Goal: Task Accomplishment & Management: Manage account settings

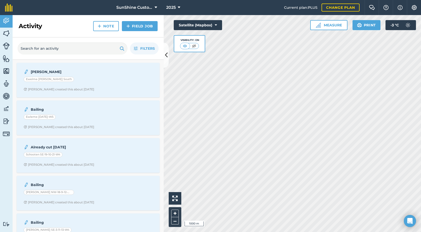
click at [420, 85] on html "SunShine Custom Farming LTD. 2025 Current plan : PLUS Change plan Farm Chat Hel…" at bounding box center [210, 116] width 421 height 232
click at [5, 34] on img at bounding box center [6, 34] width 7 height 8
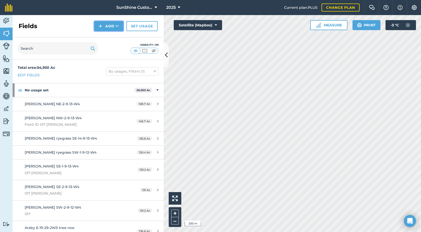
click at [115, 28] on button "Add" at bounding box center [108, 26] width 29 height 10
click at [112, 38] on link "Draw" at bounding box center [109, 37] width 28 height 11
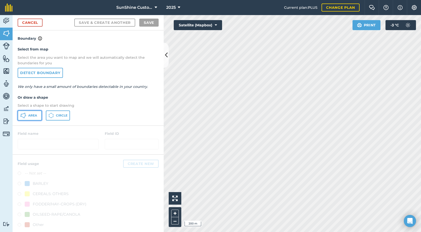
click at [34, 117] on span "Area" at bounding box center [32, 116] width 9 height 4
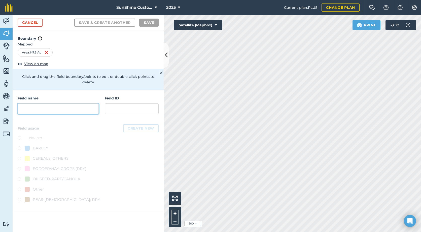
click at [55, 104] on input "text" at bounding box center [58, 109] width 81 height 11
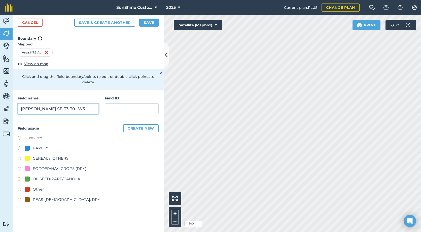
click at [63, 104] on input "[PERSON_NAME] SE-33-30--W5" at bounding box center [58, 109] width 81 height 11
type input "[PERSON_NAME] SE-33-30-2-W5"
click at [20, 167] on label at bounding box center [21, 169] width 7 height 5
radio input "true"
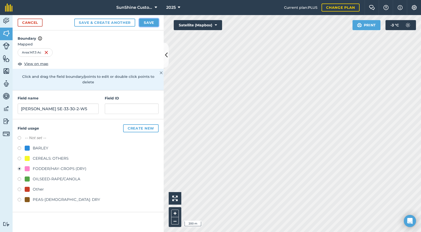
click at [146, 25] on button "Save" at bounding box center [148, 23] width 19 height 8
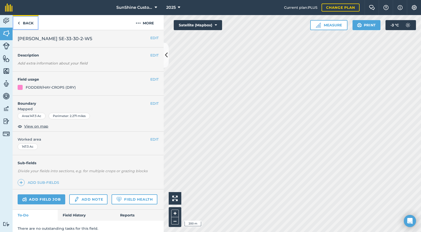
click at [30, 24] on link "Back" at bounding box center [26, 22] width 26 height 15
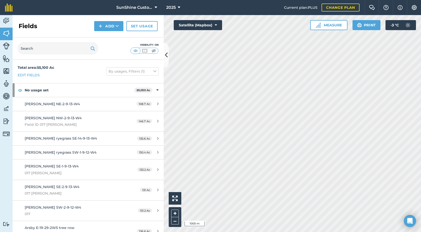
click at [420, 182] on html "SunShine Custom Farming LTD. 2025 Current plan : PLUS Change plan Farm Chat Hel…" at bounding box center [210, 116] width 421 height 232
click at [115, 28] on button "Add" at bounding box center [108, 26] width 29 height 10
click at [109, 40] on link "Draw" at bounding box center [109, 37] width 28 height 11
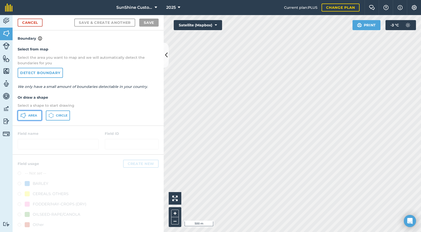
click at [35, 118] on button "Area" at bounding box center [30, 116] width 24 height 10
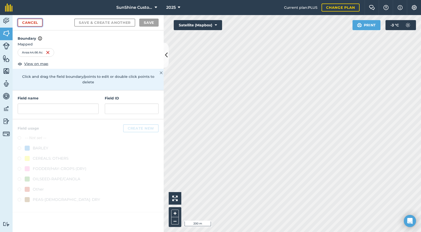
click at [41, 24] on link "Cancel" at bounding box center [30, 23] width 25 height 8
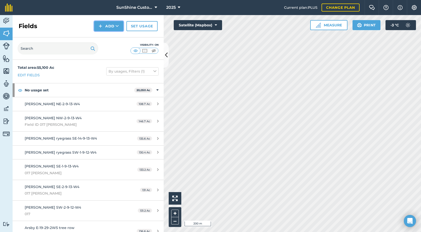
click at [105, 30] on button "Add" at bounding box center [108, 26] width 29 height 10
click at [108, 38] on link "Draw" at bounding box center [109, 37] width 28 height 11
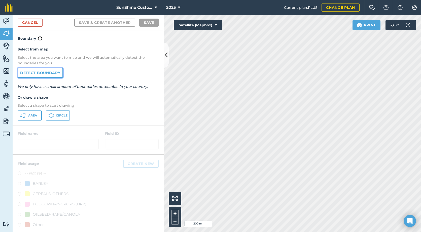
click at [35, 76] on link "Detect boundary" at bounding box center [40, 73] width 45 height 10
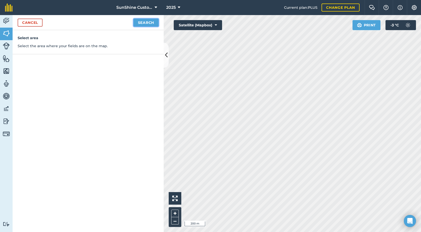
click at [150, 21] on button "Search" at bounding box center [145, 23] width 25 height 8
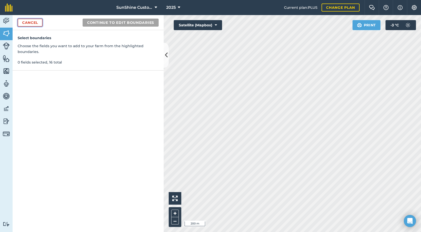
click at [23, 25] on link "Cancel" at bounding box center [30, 23] width 25 height 8
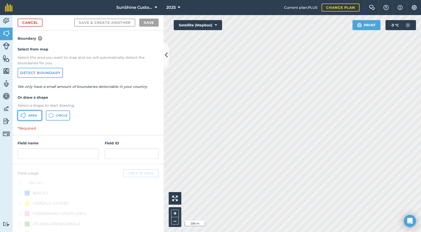
click at [34, 117] on span "Area" at bounding box center [32, 116] width 9 height 4
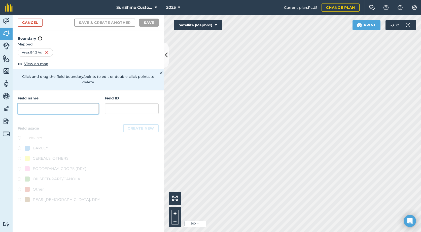
click at [63, 105] on input "text" at bounding box center [58, 109] width 81 height 11
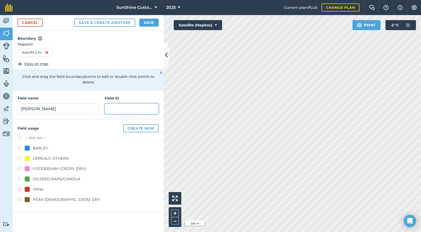
click at [128, 104] on input "text" at bounding box center [132, 109] width 54 height 11
click at [54, 104] on input "[PERSON_NAME]" at bounding box center [58, 109] width 81 height 11
type input "[PERSON_NAME] SW-8-31-3-W4"
click at [72, 166] on div "FODDER/HAY-CROPS (DRY)" at bounding box center [60, 169] width 54 height 6
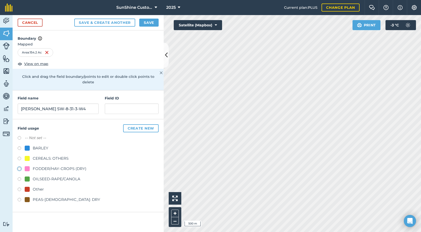
radio input "true"
click at [149, 23] on button "Save" at bounding box center [148, 23] width 19 height 8
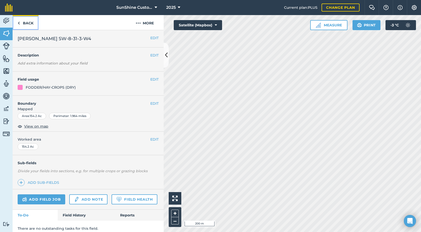
click at [25, 21] on link "Back" at bounding box center [26, 22] width 26 height 15
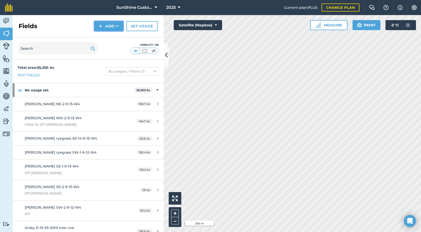
click at [112, 24] on button "Add" at bounding box center [108, 26] width 29 height 10
click at [105, 37] on link "Draw" at bounding box center [109, 37] width 28 height 11
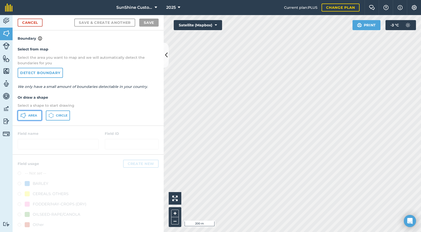
drag, startPoint x: 30, startPoint y: 117, endPoint x: 43, endPoint y: 112, distance: 12.8
click at [31, 117] on span "Area" at bounding box center [32, 116] width 9 height 4
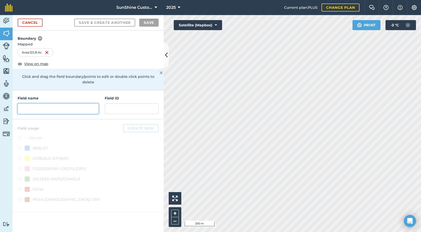
click at [31, 104] on input "text" at bounding box center [58, 109] width 81 height 11
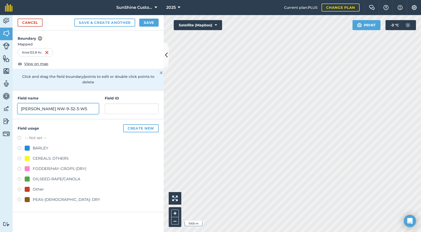
type input "[PERSON_NAME] NW-9-32-3-W5"
click at [67, 166] on div "FODDER/HAY-CROPS (DRY)" at bounding box center [60, 169] width 54 height 6
radio input "true"
click at [145, 23] on button "Save" at bounding box center [148, 23] width 19 height 8
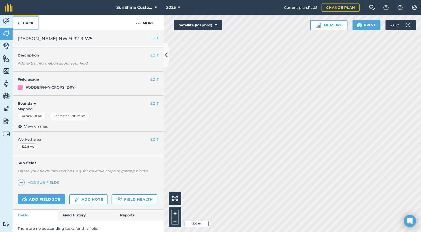
click at [29, 25] on link "Back" at bounding box center [26, 22] width 26 height 15
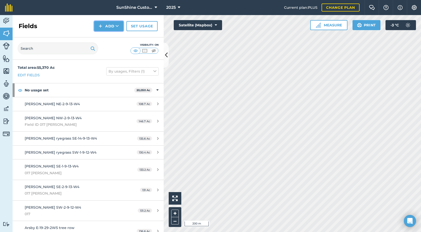
click at [118, 28] on icon at bounding box center [116, 26] width 3 height 5
click at [117, 39] on link "Draw" at bounding box center [109, 37] width 28 height 11
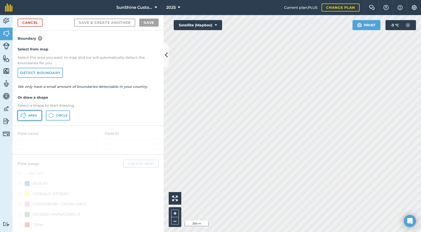
click at [33, 117] on span "Area" at bounding box center [32, 116] width 9 height 4
click at [35, 25] on link "Cancel" at bounding box center [30, 23] width 25 height 8
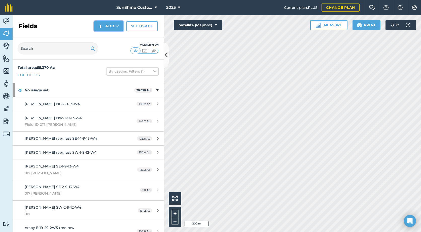
click at [109, 26] on button "Add" at bounding box center [108, 26] width 29 height 10
click at [104, 40] on link "Draw" at bounding box center [109, 37] width 28 height 11
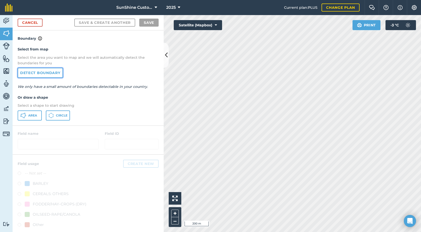
click at [44, 75] on link "Detect boundary" at bounding box center [40, 73] width 45 height 10
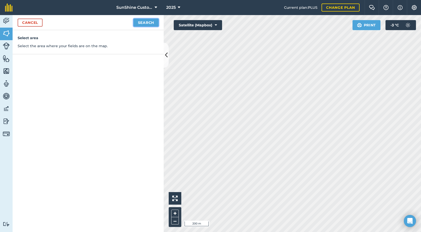
click at [148, 22] on button "Search" at bounding box center [145, 23] width 25 height 8
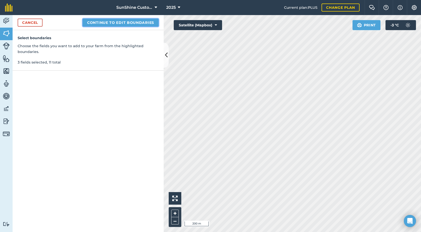
click at [114, 22] on button "Continue to edit boundaries" at bounding box center [120, 23] width 76 height 8
click at [109, 23] on button "Continue to name fields" at bounding box center [125, 23] width 65 height 8
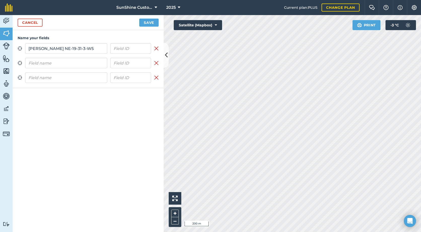
drag, startPoint x: 87, startPoint y: 50, endPoint x: 13, endPoint y: 50, distance: 73.2
click at [13, 50] on div "Name your fields Zoom to field [PERSON_NAME] NE-19-31-3-W5 Remove field Zoom to…" at bounding box center [88, 59] width 151 height 58
type input "[PERSON_NAME] NE-19-31-3-W5"
click at [70, 63] on input "text" at bounding box center [66, 63] width 82 height 11
paste input "[PERSON_NAME] NE-19-31-3-W5"
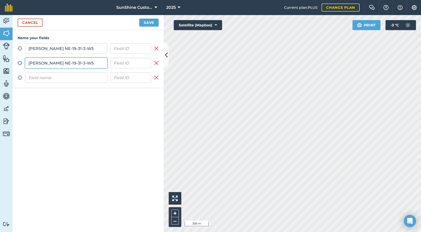
type input "[PERSON_NAME] NE-19-31-3-W5"
click at [68, 76] on input "text" at bounding box center [66, 77] width 82 height 11
paste input "[PERSON_NAME] NE-19-31-3-W5"
type input "[PERSON_NAME] NE-19-31-3-W5"
click at [146, 22] on button "Save" at bounding box center [148, 23] width 19 height 8
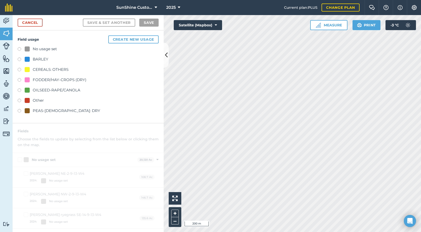
click at [29, 79] on div at bounding box center [27, 79] width 5 height 5
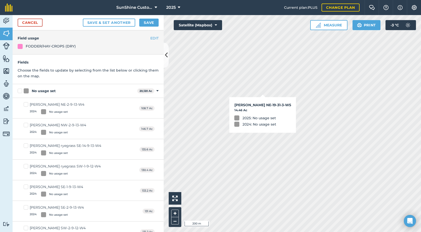
checkbox input "true"
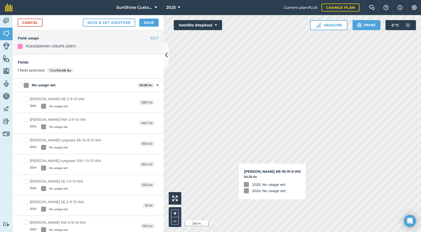
checkbox input "true"
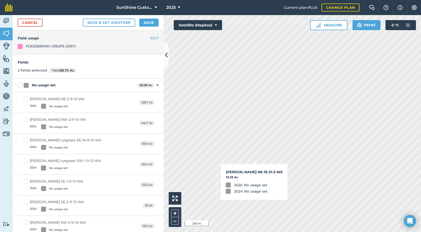
checkbox input "true"
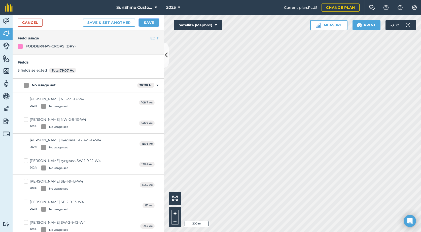
click at [147, 22] on button "Save" at bounding box center [148, 23] width 19 height 8
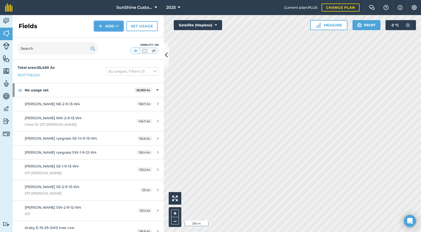
click at [113, 29] on button "Add" at bounding box center [108, 26] width 29 height 10
click at [109, 38] on link "Draw" at bounding box center [109, 37] width 28 height 11
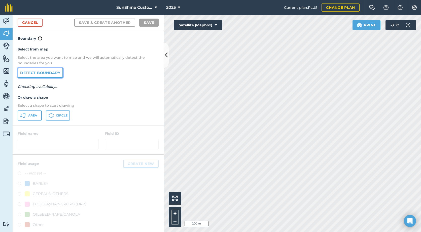
click at [52, 74] on link "Detect boundary" at bounding box center [40, 73] width 45 height 10
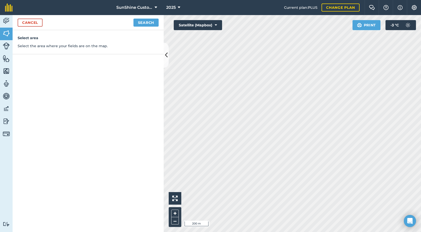
click at [136, 27] on div "Cancel Search" at bounding box center [88, 22] width 151 height 15
click at [151, 26] on button "Search" at bounding box center [145, 23] width 25 height 8
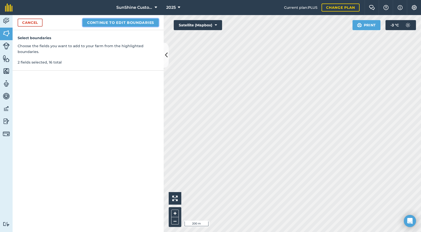
click at [131, 22] on button "Continue to edit boundaries" at bounding box center [120, 23] width 76 height 8
click at [117, 25] on button "Continue to name fields" at bounding box center [125, 23] width 65 height 8
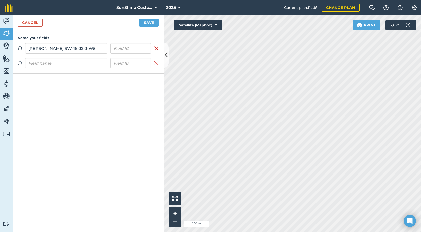
drag, startPoint x: 87, startPoint y: 49, endPoint x: 0, endPoint y: 33, distance: 88.7
click at [0, 33] on html "SunShine Custom Farming LTD. 2025 Current plan : PLUS Change plan Farm Chat Hel…" at bounding box center [210, 116] width 421 height 232
type input "[PERSON_NAME] SW-16-32-3-W5"
click at [88, 62] on input "text" at bounding box center [66, 63] width 82 height 11
paste input "[PERSON_NAME] SW-16-32-3-W5"
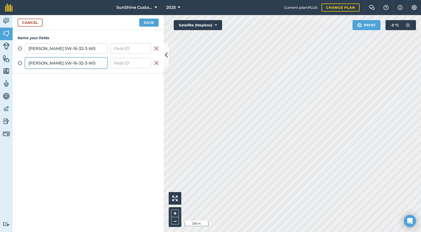
type input "[PERSON_NAME] SW-16-32-3-W5"
click at [143, 23] on button "Save" at bounding box center [148, 23] width 19 height 8
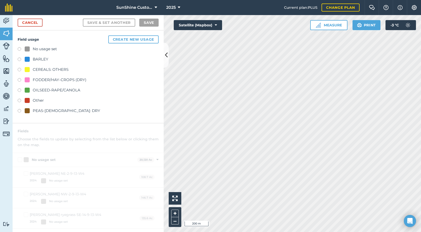
drag, startPoint x: 32, startPoint y: 77, endPoint x: 40, endPoint y: 77, distance: 8.3
click at [33, 77] on div "FODDER/HAY-CROPS (DRY)" at bounding box center [56, 80] width 62 height 6
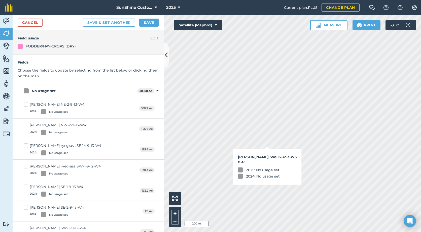
checkbox input "true"
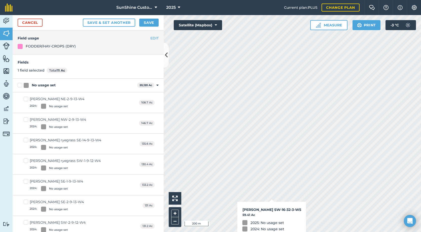
checkbox input "true"
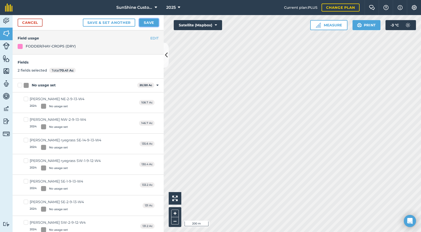
click at [145, 22] on button "Save" at bounding box center [148, 23] width 19 height 8
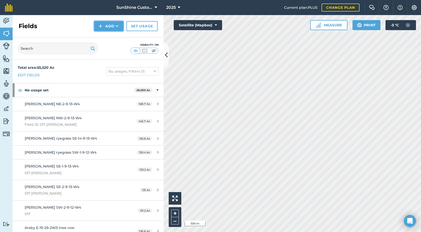
click at [113, 28] on button "Add" at bounding box center [108, 26] width 29 height 10
click at [111, 37] on link "Draw" at bounding box center [109, 37] width 28 height 11
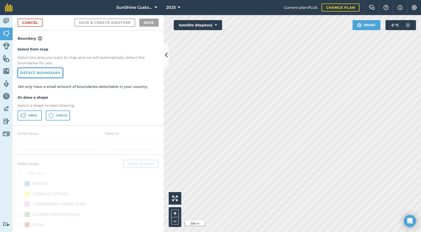
click at [48, 75] on link "Detect boundary" at bounding box center [40, 73] width 45 height 10
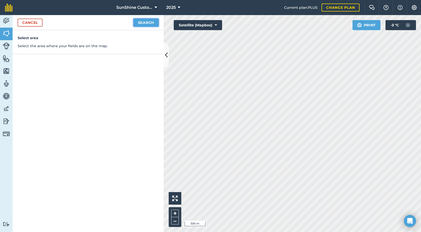
click at [141, 25] on button "Search" at bounding box center [145, 23] width 25 height 8
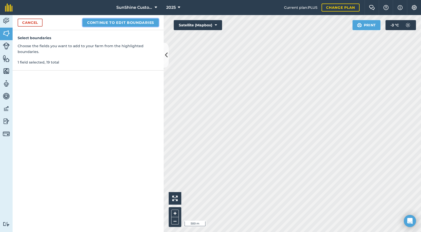
click at [122, 24] on button "Continue to edit boundaries" at bounding box center [120, 23] width 76 height 8
click at [117, 23] on button "Continue to name fields" at bounding box center [125, 23] width 65 height 8
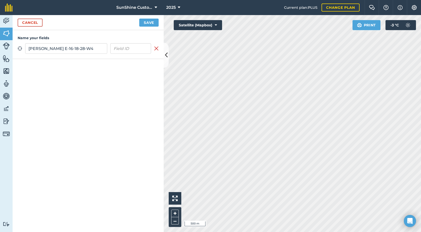
type input "[PERSON_NAME] E-16-18-28-W4"
click at [143, 23] on button "Save" at bounding box center [148, 23] width 19 height 8
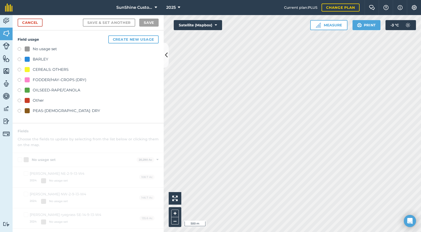
click at [39, 82] on div "FODDER/HAY-CROPS (DRY)" at bounding box center [60, 80] width 54 height 6
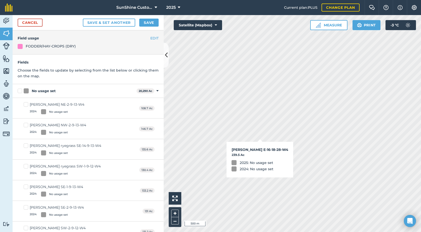
checkbox input "true"
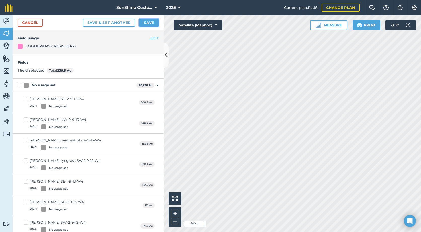
click at [153, 23] on button "Save" at bounding box center [148, 23] width 19 height 8
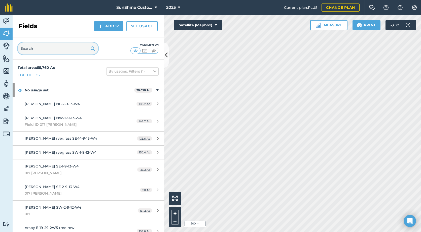
click at [23, 48] on input "text" at bounding box center [58, 49] width 80 height 12
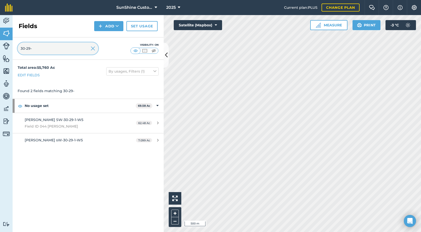
type input "30-29-"
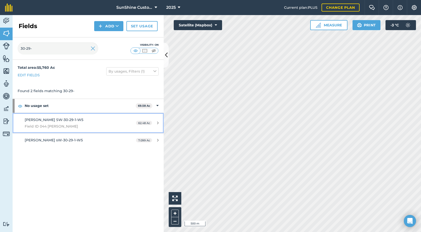
click at [83, 120] on div "[PERSON_NAME] SW-30-29-1-W5 Field ID 044 [PERSON_NAME]" at bounding box center [72, 123] width 95 height 12
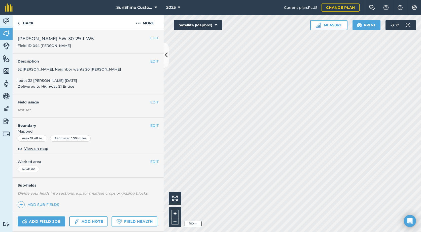
click at [420, 104] on html "SunShine Custom Farming LTD. 2025 Current plan : PLUS Change plan Farm Chat Hel…" at bounding box center [210, 116] width 421 height 232
click at [151, 102] on button "EDIT" at bounding box center [154, 103] width 8 height 6
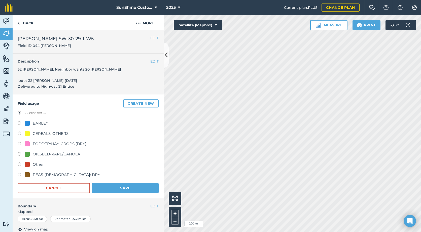
click at [28, 144] on div at bounding box center [27, 144] width 5 height 5
radio input "true"
radio input "false"
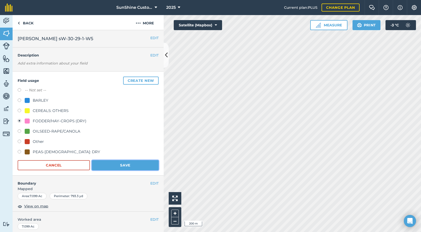
click at [124, 166] on button "Save" at bounding box center [125, 165] width 67 height 10
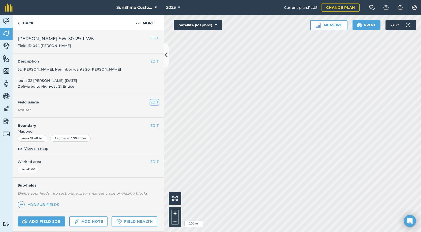
click at [151, 102] on button "EDIT" at bounding box center [154, 103] width 8 height 6
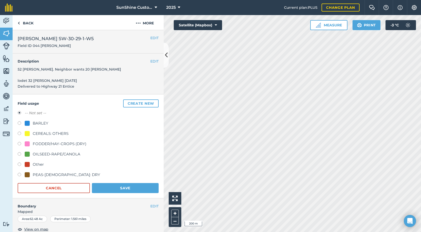
click at [47, 145] on div "FODDER/HAY-CROPS (DRY)" at bounding box center [60, 144] width 54 height 6
radio input "true"
radio input "false"
click at [109, 190] on button "Save" at bounding box center [125, 188] width 67 height 10
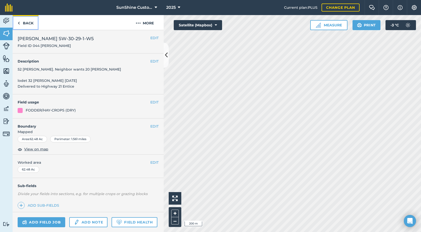
click at [31, 22] on link "Back" at bounding box center [26, 22] width 26 height 15
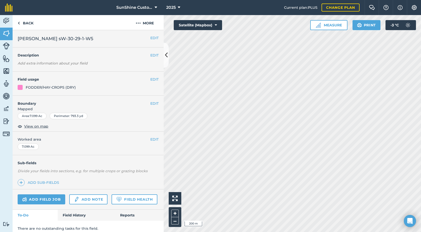
click at [30, 30] on div "EDIT [PERSON_NAME] sW-30-29-1-W5" at bounding box center [88, 38] width 151 height 17
click at [22, 23] on link "Back" at bounding box center [26, 22] width 26 height 15
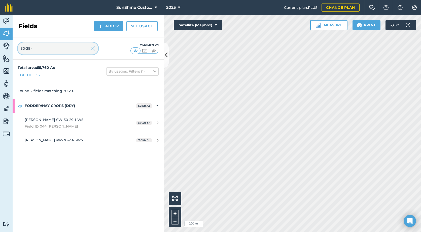
drag, startPoint x: 50, startPoint y: 48, endPoint x: -5, endPoint y: 53, distance: 55.1
click at [0, 53] on html "SunShine Custom Farming LTD. 2025 Current plan : PLUS Change plan Farm Chat Hel…" at bounding box center [210, 116] width 421 height 232
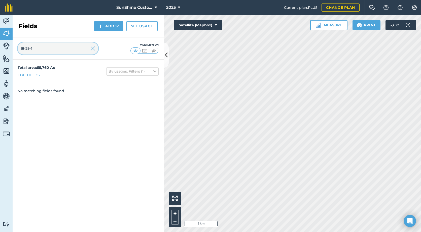
type input "18-29-1"
click at [112, 27] on button "Add" at bounding box center [108, 26] width 29 height 10
click at [110, 37] on link "Draw" at bounding box center [109, 37] width 28 height 11
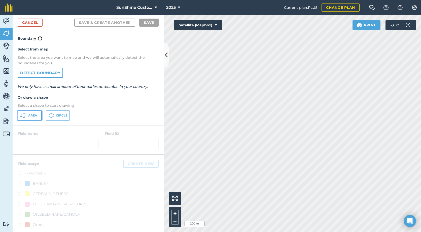
click at [32, 116] on span "Area" at bounding box center [32, 116] width 9 height 4
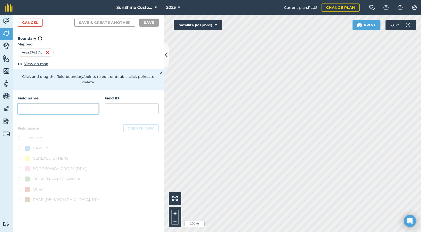
click at [93, 105] on input "text" at bounding box center [58, 109] width 81 height 11
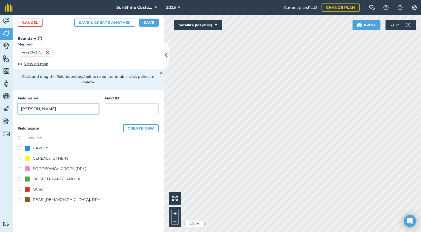
type input "[PERSON_NAME]"
click at [22, 167] on label at bounding box center [21, 169] width 7 height 5
radio input "true"
click at [53, 104] on input "[PERSON_NAME]" at bounding box center [58, 109] width 81 height 11
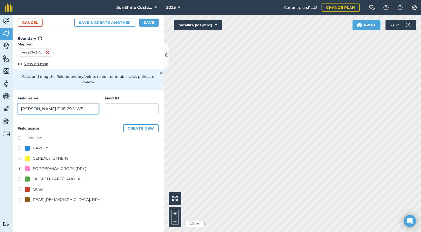
type input "[PERSON_NAME] E-18-29-1-W5"
click at [156, 22] on button "Save" at bounding box center [148, 23] width 19 height 8
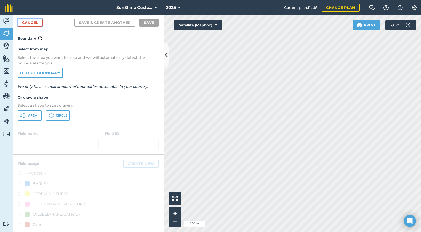
click at [32, 24] on link "Cancel" at bounding box center [30, 23] width 25 height 8
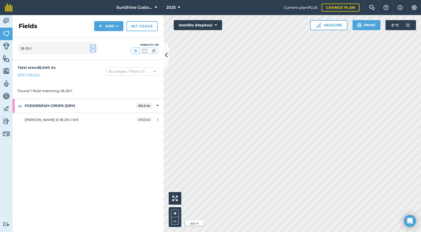
click at [92, 49] on img at bounding box center [93, 49] width 5 height 6
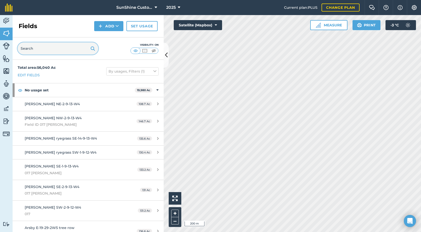
click at [54, 50] on input "text" at bounding box center [58, 49] width 80 height 12
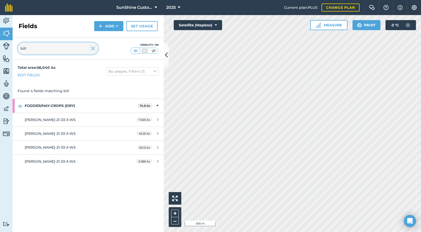
type input "bill"
click at [111, 28] on button "Add" at bounding box center [108, 26] width 29 height 10
click at [101, 40] on link "Draw" at bounding box center [109, 37] width 28 height 11
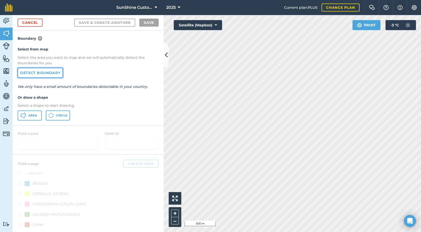
click at [40, 75] on link "Detect boundary" at bounding box center [40, 73] width 45 height 10
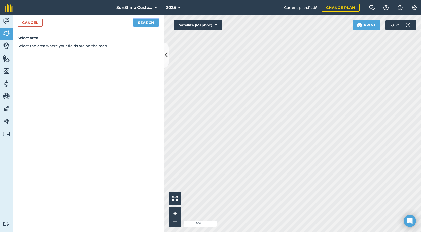
click at [135, 23] on button "Search" at bounding box center [145, 23] width 25 height 8
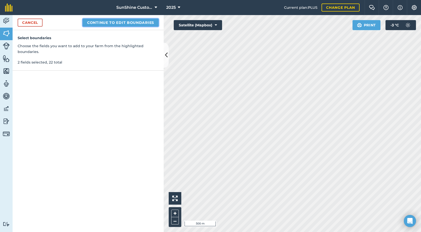
click at [117, 22] on button "Continue to edit boundaries" at bounding box center [120, 23] width 76 height 8
click at [117, 22] on button "Continue to name fields" at bounding box center [125, 23] width 65 height 8
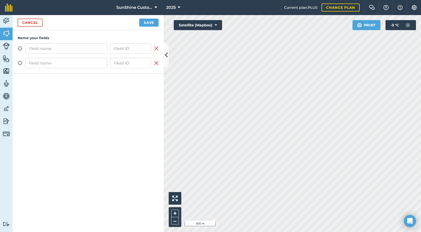
type input "N"
drag, startPoint x: 94, startPoint y: 49, endPoint x: -2, endPoint y: 50, distance: 95.8
click at [0, 50] on html "SunShine Custom Farming LTD. 2025 Current plan : PLUS Change plan Farm Chat Hel…" at bounding box center [210, 116] width 421 height 232
type input "[PERSON_NAME] NW-12-33-4-W5"
click at [41, 67] on input "text" at bounding box center [66, 63] width 82 height 11
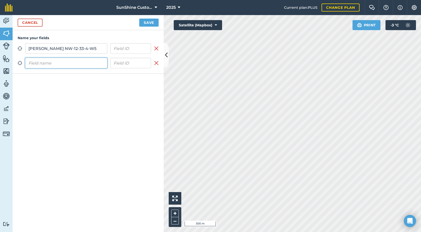
paste input "[PERSON_NAME] NW-12-33-4-W5"
type input "[PERSON_NAME] NW-12-33-4-W5"
click at [155, 23] on button "Save" at bounding box center [148, 23] width 19 height 8
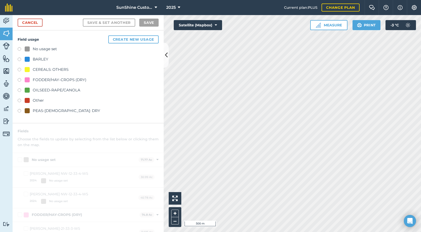
click at [39, 82] on div "FODDER/HAY-CROPS (DRY)" at bounding box center [60, 80] width 54 height 6
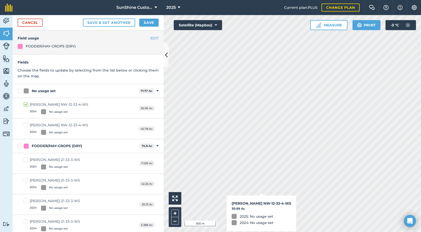
checkbox input "true"
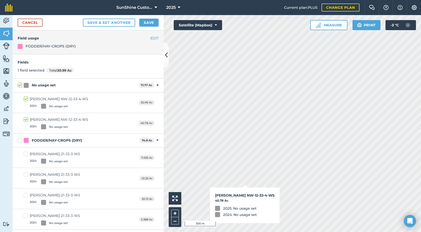
checkbox input "true"
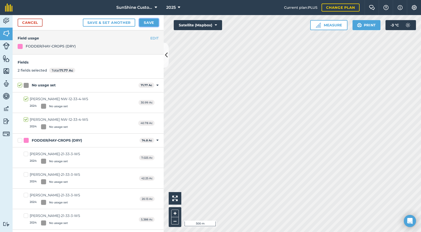
click at [145, 20] on button "Save" at bounding box center [148, 23] width 19 height 8
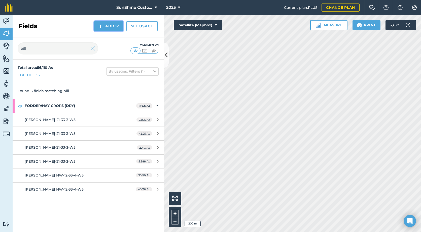
click at [110, 27] on button "Add" at bounding box center [108, 26] width 29 height 10
click at [107, 40] on link "Draw" at bounding box center [109, 37] width 28 height 11
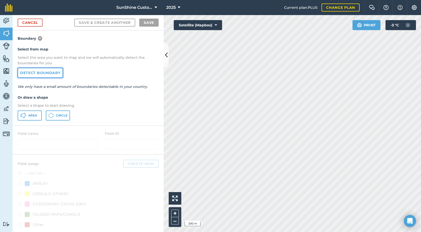
click at [41, 75] on link "Detect boundary" at bounding box center [40, 73] width 45 height 10
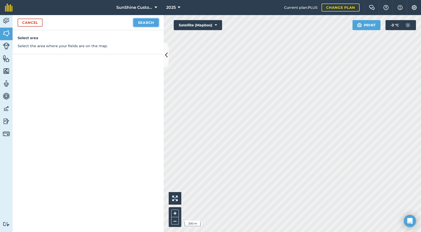
click at [144, 22] on button "Search" at bounding box center [145, 23] width 25 height 8
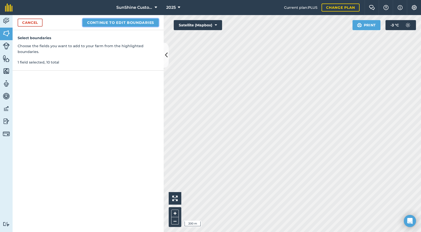
click at [127, 24] on button "Continue to edit boundaries" at bounding box center [120, 23] width 76 height 8
click at [119, 23] on button "Continue to name fields" at bounding box center [125, 23] width 65 height 8
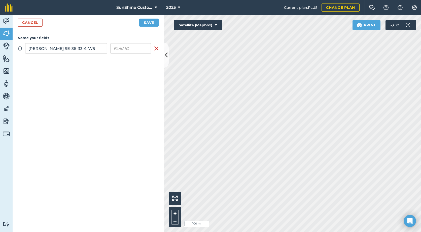
type input "[PERSON_NAME] SE-36-33-4-W5"
click at [150, 24] on button "Save" at bounding box center [148, 23] width 19 height 8
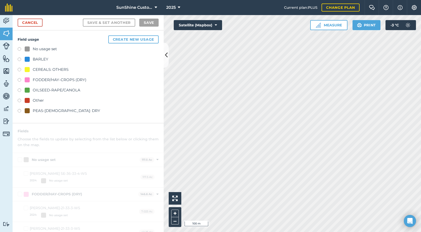
click at [69, 80] on div "FODDER/HAY-CROPS (DRY)" at bounding box center [60, 80] width 54 height 6
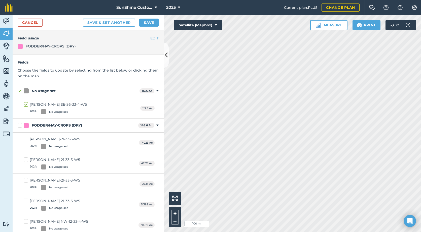
checkbox input "true"
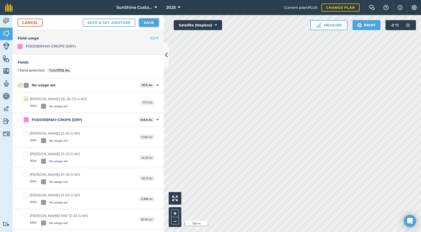
click at [150, 24] on button "Save" at bounding box center [148, 23] width 19 height 8
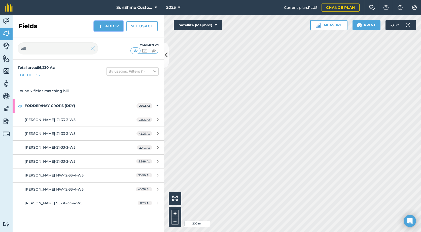
click at [113, 27] on button "Add" at bounding box center [108, 26] width 29 height 10
click at [109, 38] on link "Draw" at bounding box center [109, 37] width 28 height 11
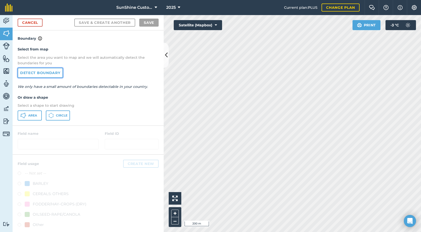
click at [37, 73] on link "Detect boundary" at bounding box center [40, 73] width 45 height 10
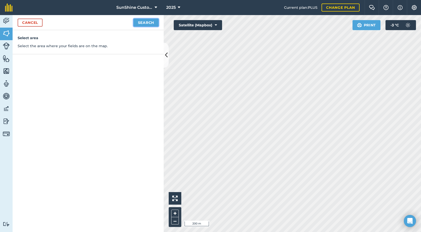
click at [151, 25] on button "Search" at bounding box center [145, 23] width 25 height 8
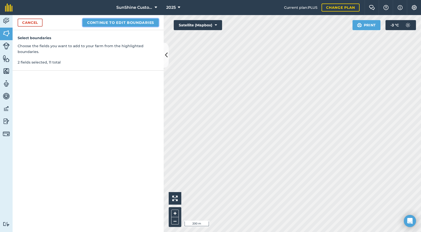
click at [109, 26] on button "Continue to edit boundaries" at bounding box center [120, 23] width 76 height 8
click at [106, 26] on button "Continue to name fields" at bounding box center [125, 23] width 65 height 8
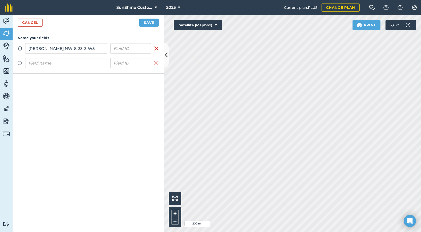
drag, startPoint x: 87, startPoint y: 48, endPoint x: 5, endPoint y: 48, distance: 81.2
click at [6, 48] on div "Activity Fields Livestock Features Maps Team Vehicles Data Reporting Billing Tu…" at bounding box center [210, 123] width 421 height 217
type input "[PERSON_NAME] NW-8-33-3-W5"
click at [34, 64] on input "text" at bounding box center [66, 63] width 82 height 11
paste input "[PERSON_NAME] NW-8-33-3-W5"
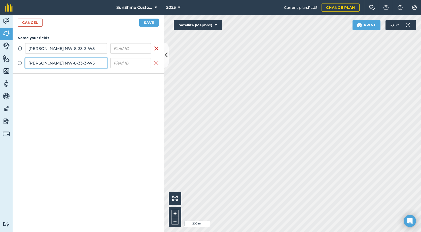
type input "[PERSON_NAME] NW-8-33-3-W5"
click at [147, 22] on button "Save" at bounding box center [148, 23] width 19 height 8
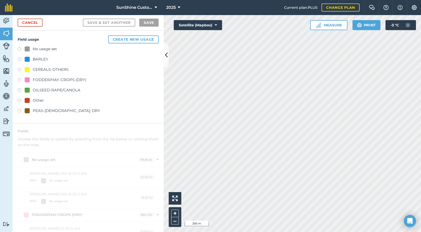
click at [43, 77] on div "FODDER/HAY-CROPS (DRY)" at bounding box center [60, 80] width 54 height 6
click at [20, 81] on label at bounding box center [21, 80] width 7 height 5
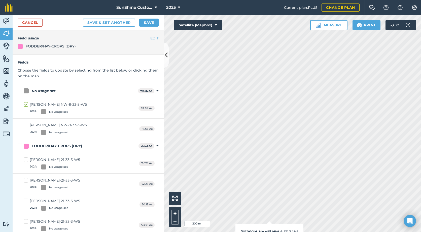
checkbox input "true"
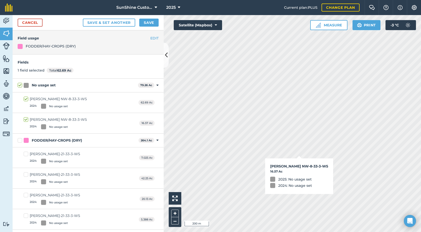
checkbox input "true"
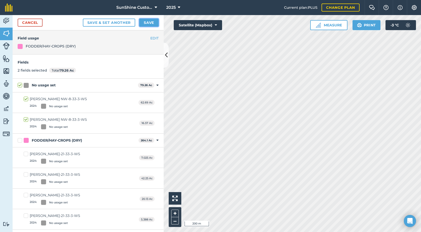
click at [150, 22] on button "Save" at bounding box center [148, 23] width 19 height 8
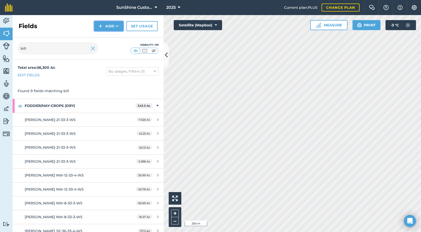
click at [116, 27] on icon at bounding box center [116, 26] width 3 height 5
click at [104, 38] on link "Draw" at bounding box center [109, 37] width 28 height 11
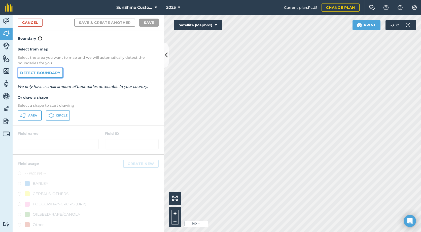
click at [39, 75] on link "Detect boundary" at bounding box center [40, 73] width 45 height 10
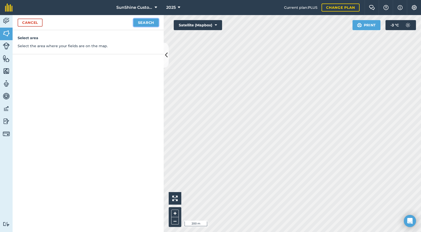
click at [148, 22] on button "Search" at bounding box center [145, 23] width 25 height 8
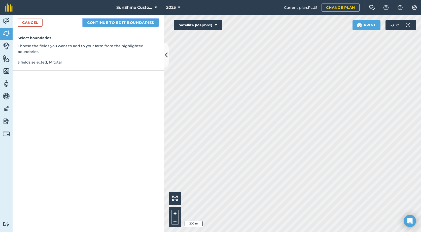
click at [135, 22] on button "Continue to edit boundaries" at bounding box center [120, 23] width 76 height 8
click at [132, 25] on button "Continue to name fields" at bounding box center [125, 23] width 65 height 8
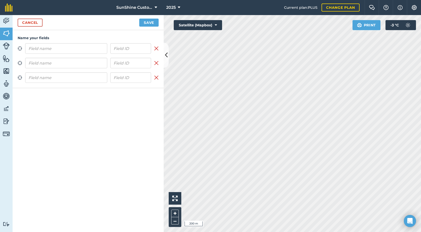
click at [62, 51] on input "text" at bounding box center [66, 48] width 82 height 11
drag, startPoint x: 89, startPoint y: 48, endPoint x: -4, endPoint y: 51, distance: 92.6
click at [0, 51] on html "SunShine Custom Farming LTD. 2025 Current plan : PLUS Change plan Farm Chat Hel…" at bounding box center [210, 116] width 421 height 232
type input "[PERSON_NAME] SE-21-33-03-W5"
click at [53, 64] on input "text" at bounding box center [66, 63] width 82 height 11
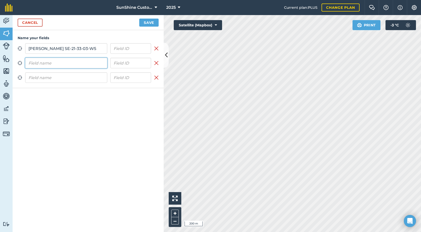
paste input "[PERSON_NAME] SE-21-33-03-W5"
type input "[PERSON_NAME] SE-21-33-03-W5"
click at [53, 78] on input "text" at bounding box center [66, 77] width 82 height 11
paste input "[PERSON_NAME] SE-21-33-03-W5"
type input "[PERSON_NAME] SE-21-33-03-W5"
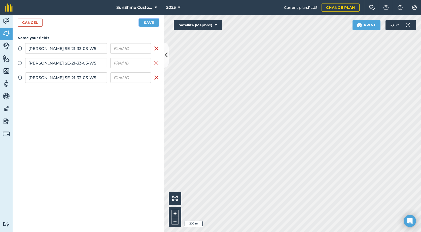
click at [145, 22] on button "Save" at bounding box center [148, 23] width 19 height 8
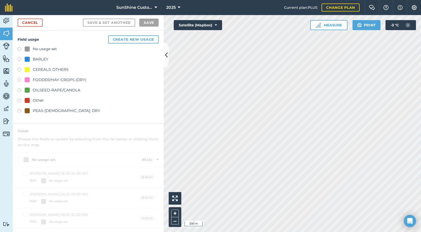
click at [28, 79] on div at bounding box center [27, 79] width 5 height 5
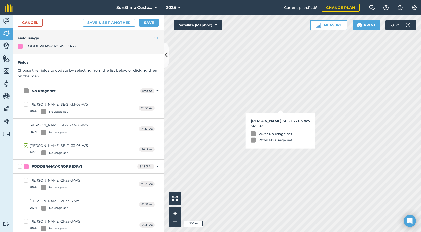
checkbox input "true"
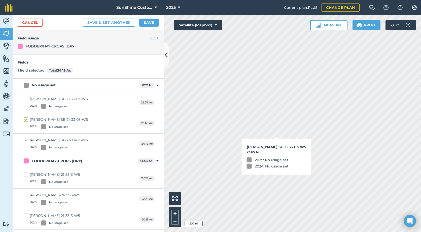
checkbox input "true"
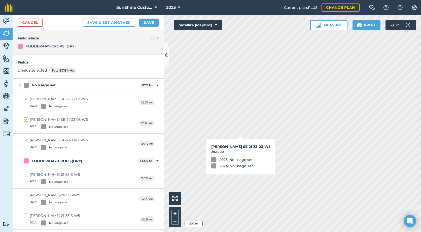
checkbox input "true"
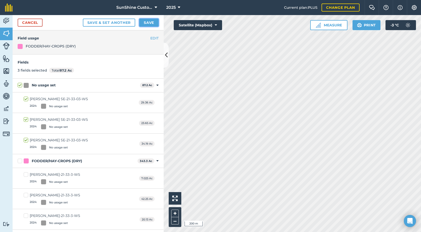
click at [151, 24] on button "Save" at bounding box center [148, 23] width 19 height 8
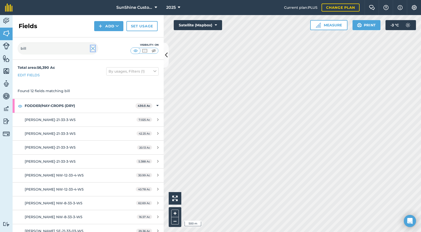
click at [93, 50] on img at bounding box center [93, 49] width 5 height 6
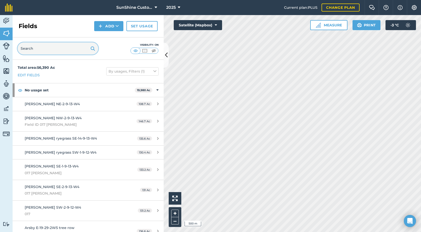
click at [66, 51] on input "text" at bounding box center [58, 49] width 80 height 12
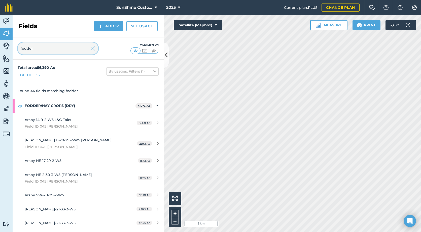
type input "fodder"
click at [93, 48] on img at bounding box center [93, 49] width 5 height 6
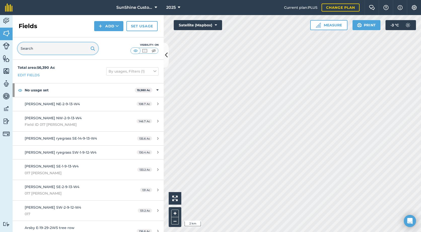
click at [76, 49] on input "text" at bounding box center [58, 49] width 80 height 12
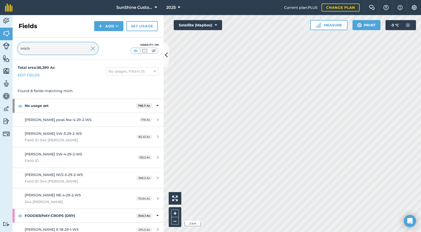
type input "mich"
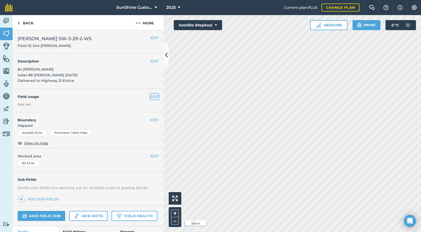
click at [153, 97] on button "EDIT" at bounding box center [154, 97] width 8 height 6
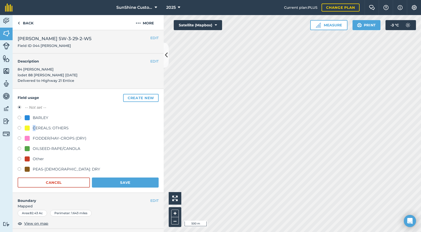
click at [34, 126] on div "CEREALS: OTHERS" at bounding box center [51, 128] width 36 height 6
click at [17, 127] on div "Field usage Create new -- Not set -- BARLEY CEREALS: OTHERS FODDER/HAY-CROPS (D…" at bounding box center [88, 141] width 151 height 104
click at [21, 129] on label at bounding box center [21, 128] width 7 height 5
radio input "true"
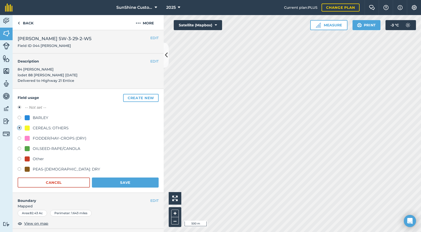
radio input "false"
click at [136, 183] on button "Save" at bounding box center [125, 183] width 67 height 10
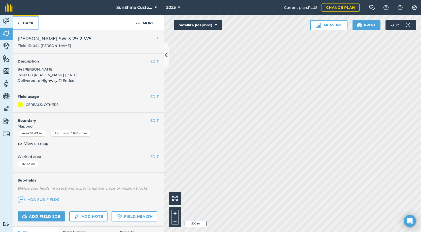
click at [29, 25] on link "Back" at bounding box center [26, 22] width 26 height 15
click at [29, 20] on link "Back" at bounding box center [26, 22] width 26 height 15
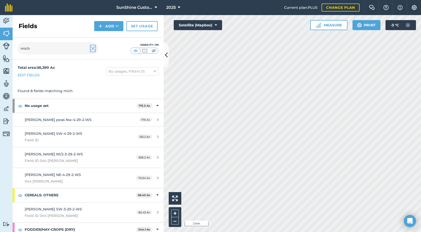
click at [91, 47] on img at bounding box center [93, 49] width 5 height 6
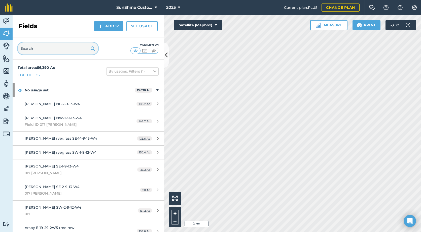
click at [54, 47] on input "text" at bounding box center [58, 49] width 80 height 12
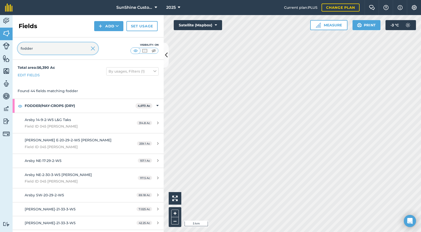
type input "fodder"
click at [214, 23] on button "Satellite (Mapbox)" at bounding box center [198, 25] width 48 height 10
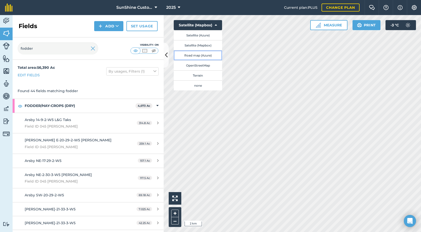
click at [204, 55] on button "Road map (Azure)" at bounding box center [198, 55] width 48 height 10
